Goal: Task Accomplishment & Management: Manage account settings

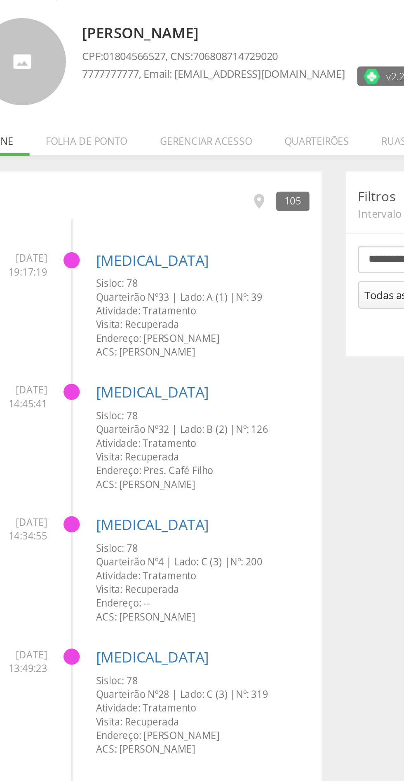
click at [196, 116] on li "Quarteirões" at bounding box center [192, 116] width 49 height 19
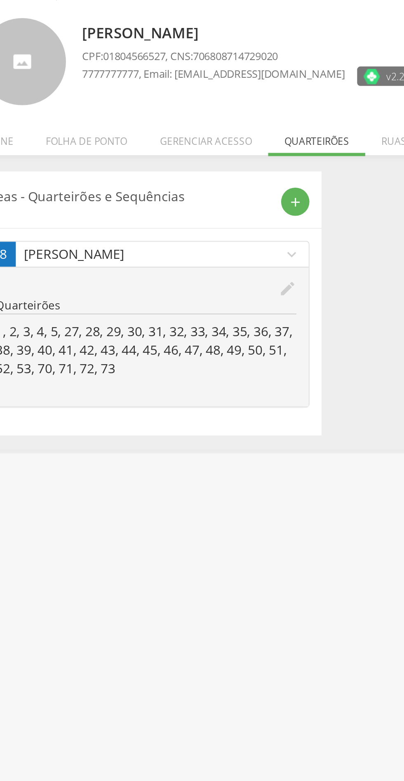
click at [180, 190] on icon "edit" at bounding box center [178, 193] width 9 height 9
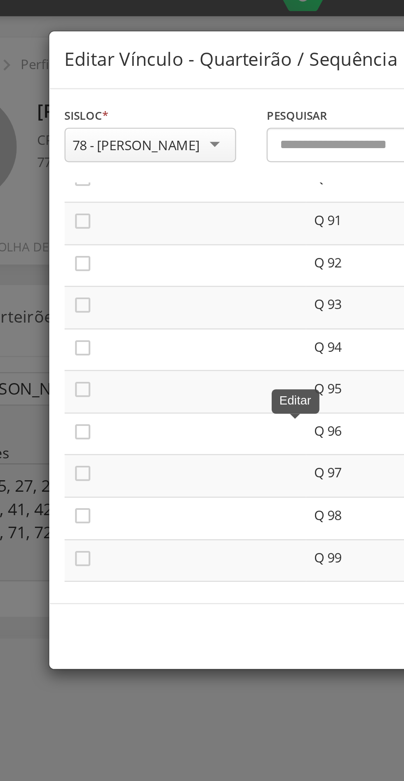
scroll to position [1546, 0]
click at [93, 127] on icon "" at bounding box center [92, 125] width 8 height 8
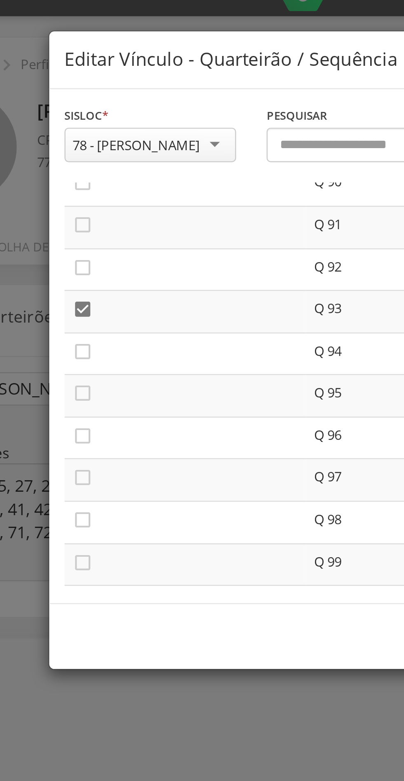
click at [93, 108] on icon "" at bounding box center [92, 109] width 8 height 8
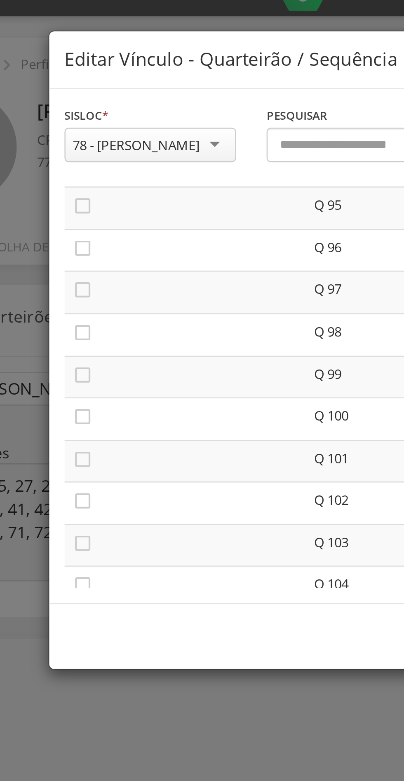
scroll to position [1623, 0]
click at [94, 187] on icon "" at bounding box center [92, 186] width 8 height 8
click at [92, 171] on icon "" at bounding box center [92, 169] width 8 height 8
click at [95, 152] on icon "" at bounding box center [92, 152] width 8 height 8
click at [95, 135] on icon "" at bounding box center [92, 135] width 8 height 8
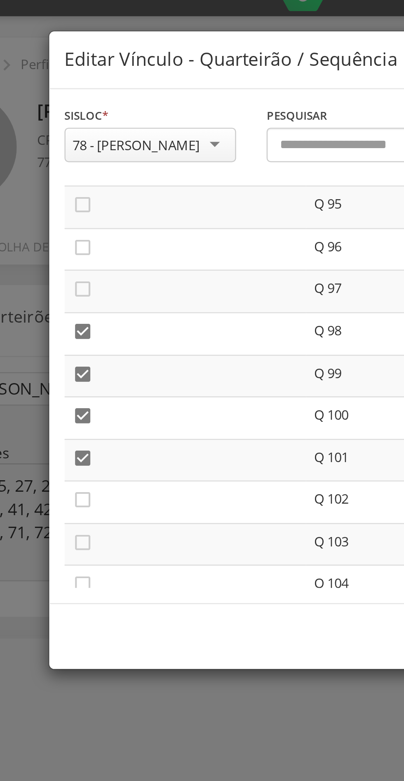
click at [94, 117] on icon "" at bounding box center [92, 117] width 8 height 8
click at [94, 102] on icon "" at bounding box center [92, 100] width 8 height 8
click at [94, 83] on icon "" at bounding box center [92, 83] width 8 height 8
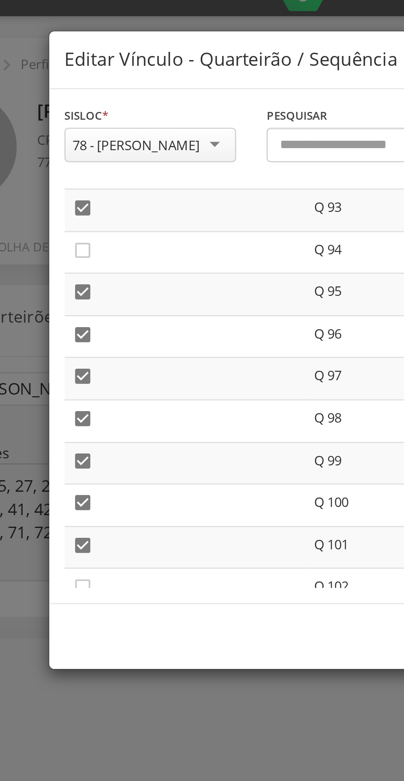
scroll to position [1589, 0]
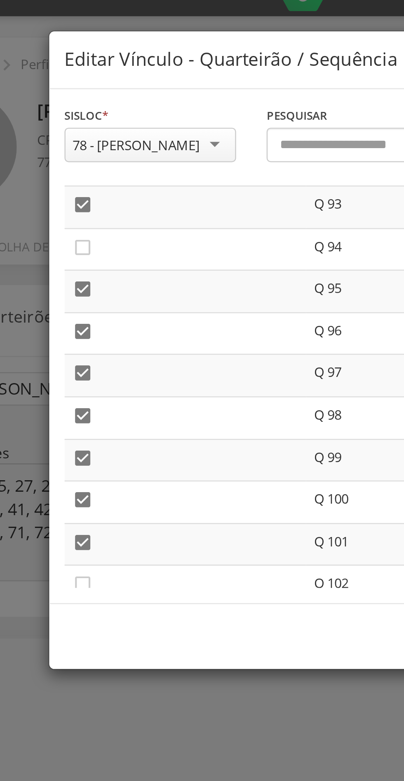
click at [96, 103] on icon "" at bounding box center [92, 100] width 8 height 8
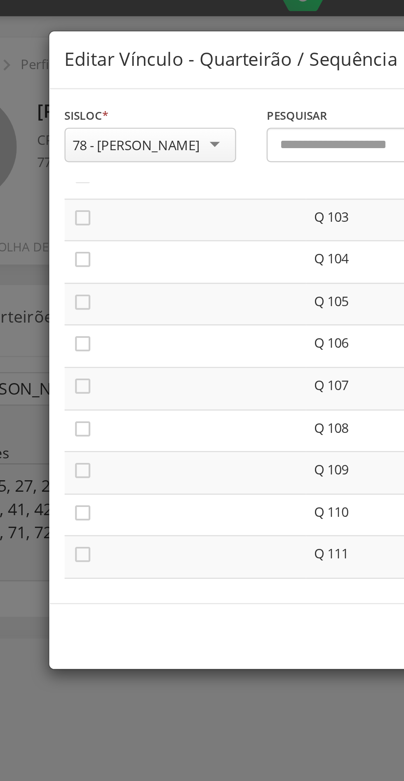
scroll to position [1755, 0]
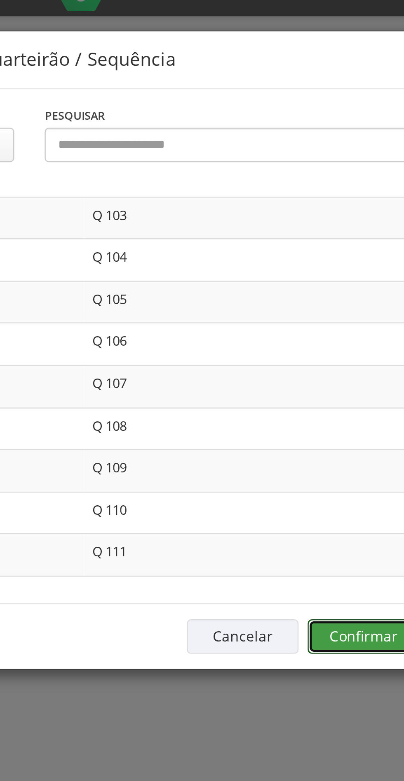
click at [299, 259] on button "Confirmar" at bounding box center [295, 259] width 45 height 14
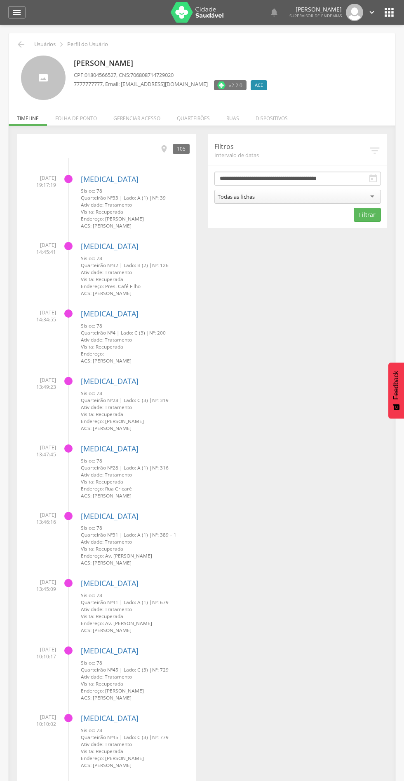
click at [201, 111] on li "Quarteirões" at bounding box center [192, 116] width 49 height 19
